Goal: Task Accomplishment & Management: Use online tool/utility

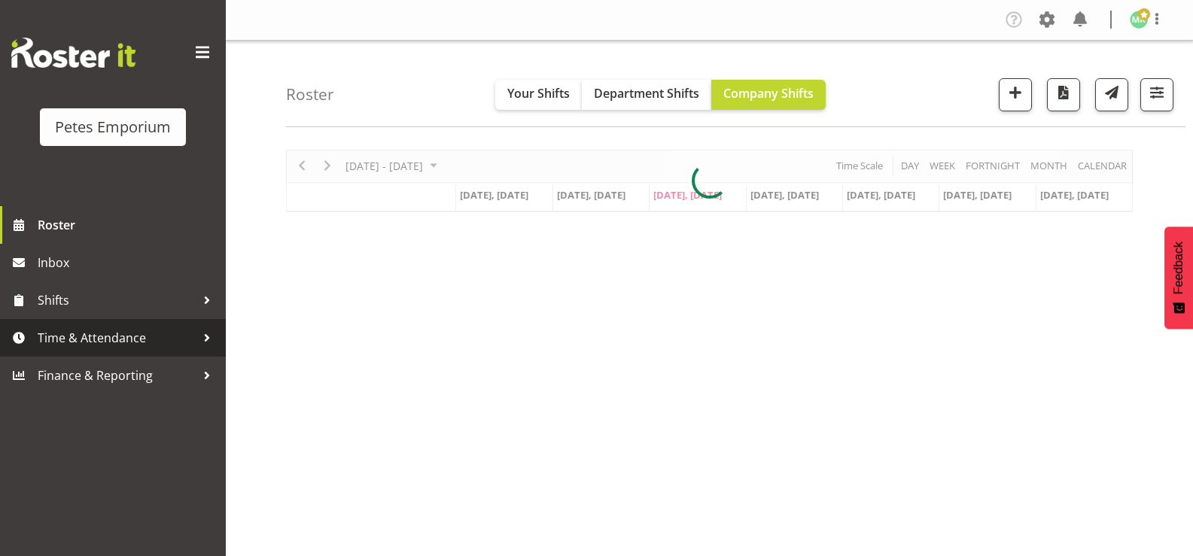
click at [106, 339] on span "Time & Attendance" at bounding box center [117, 338] width 158 height 23
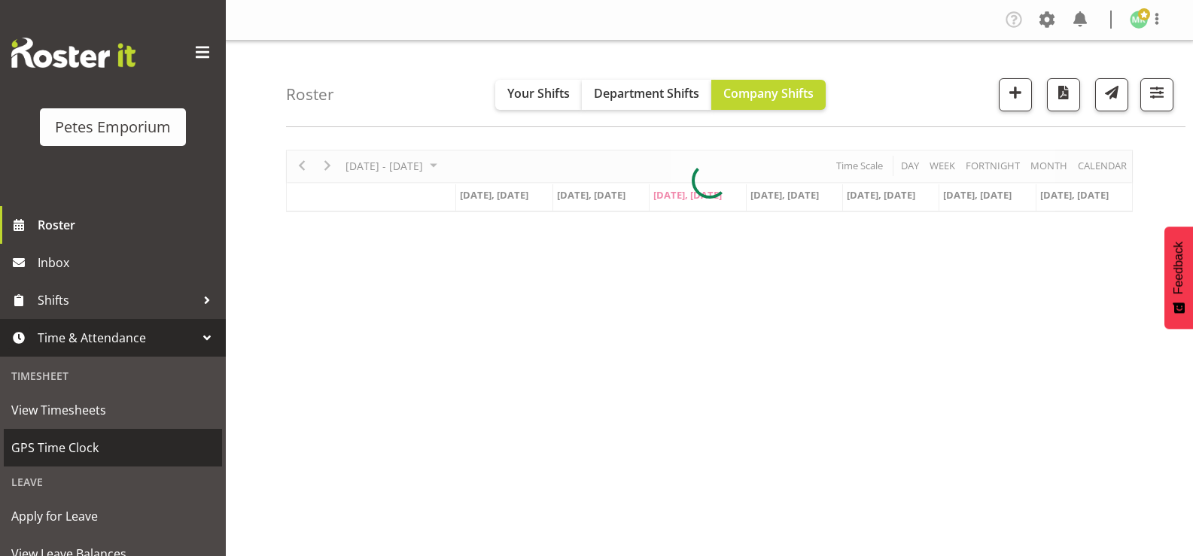
click at [103, 448] on span "GPS Time Clock" at bounding box center [112, 447] width 203 height 23
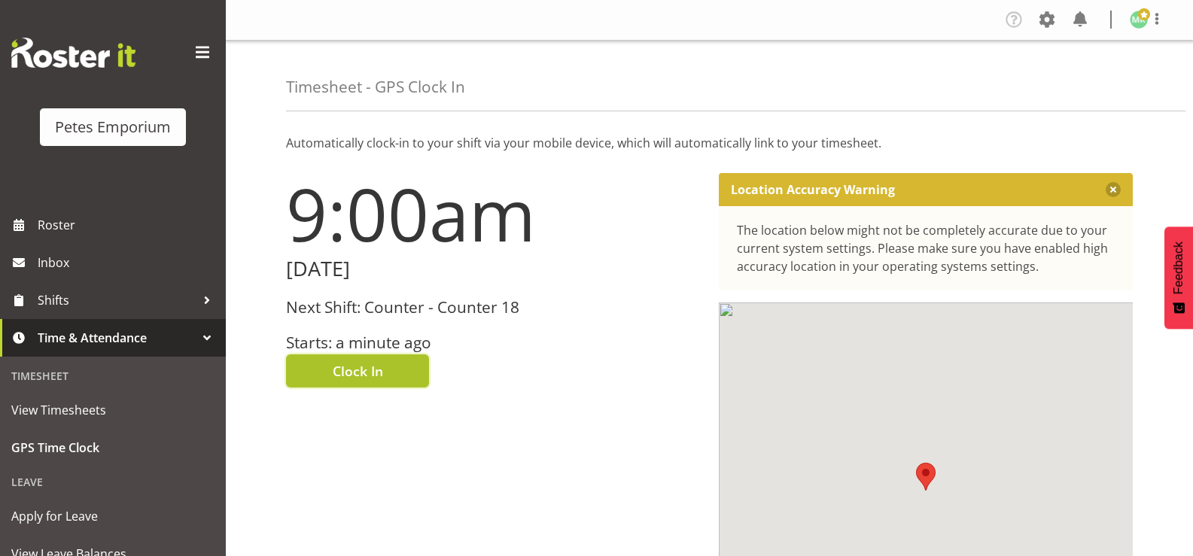
click at [368, 374] on span "Clock In" at bounding box center [358, 371] width 50 height 20
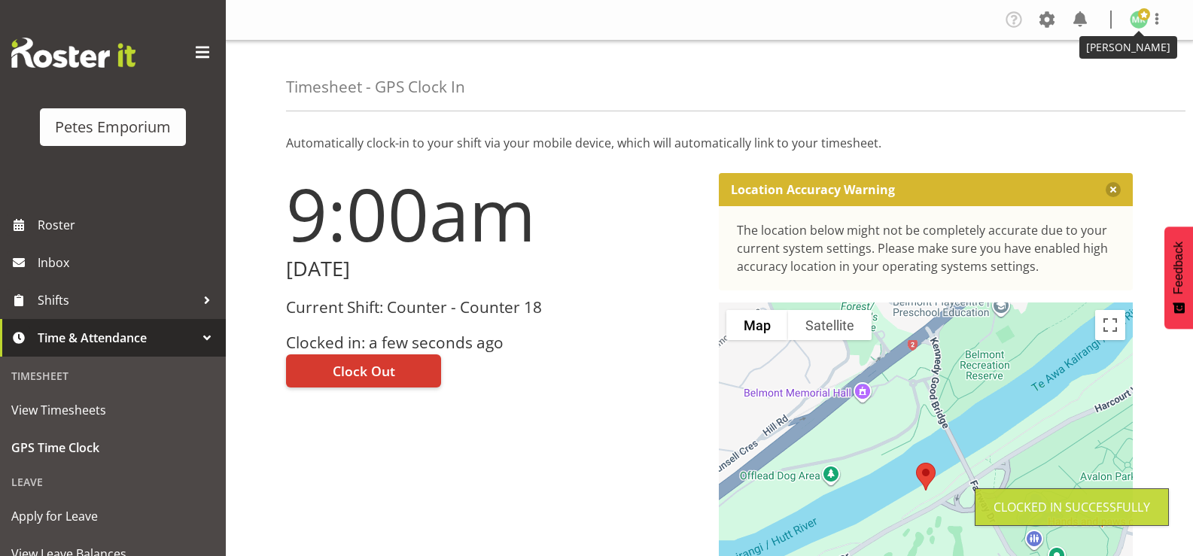
click at [1141, 24] on img at bounding box center [1138, 20] width 18 height 18
click at [1068, 81] on link "Log Out" at bounding box center [1093, 78] width 144 height 27
